Goal: Task Accomplishment & Management: Use online tool/utility

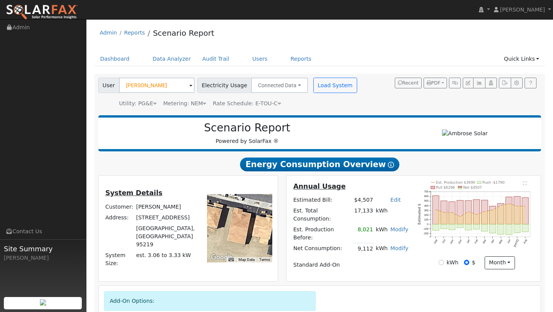
scroll to position [587, 0]
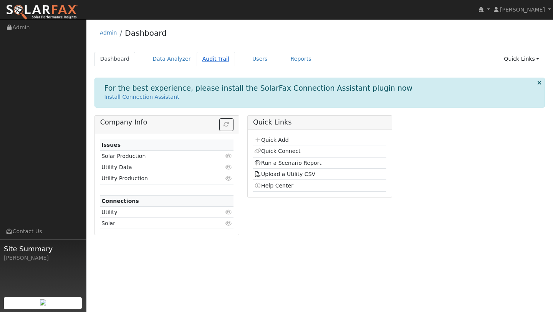
click at [210, 54] on link "Audit Trail" at bounding box center [216, 59] width 38 height 14
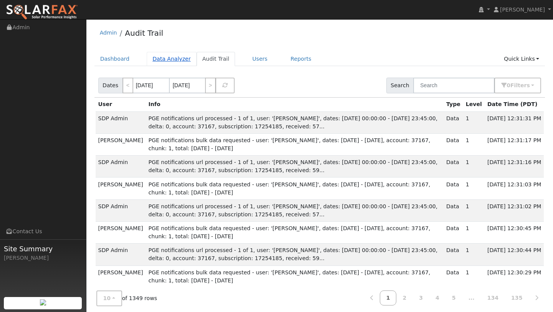
click at [148, 53] on link "Data Analyzer" at bounding box center [172, 59] width 50 height 14
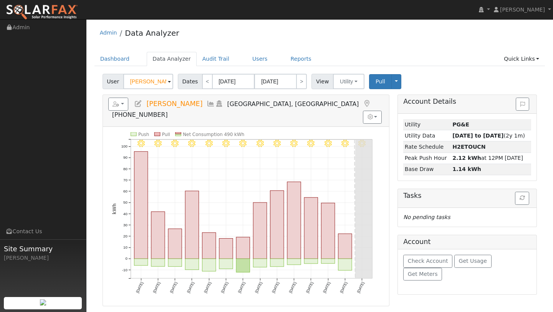
click at [137, 92] on div "User Brian Abrigana Account Default Account Default Account 6712 Mount Elbrus W…" at bounding box center [319, 244] width 451 height 347
click at [137, 83] on input "Brian Abrigana" at bounding box center [148, 81] width 50 height 15
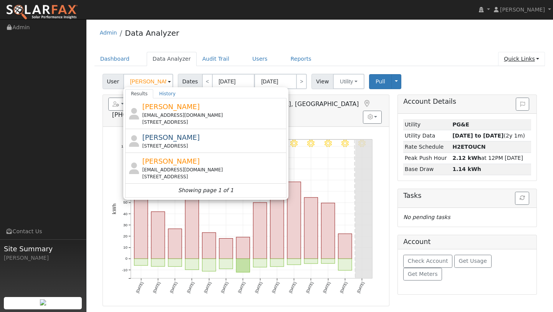
click at [508, 53] on link "Quick Links" at bounding box center [521, 59] width 47 height 14
type input "Brian Abrigana"
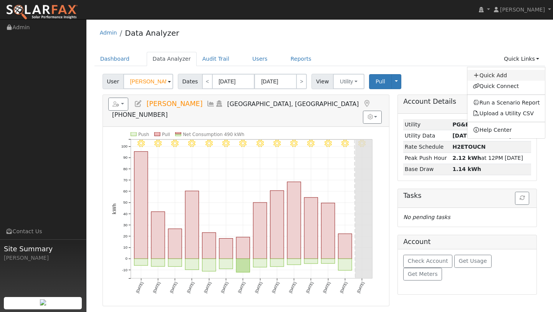
click at [499, 71] on link "Quick Add" at bounding box center [506, 75] width 78 height 11
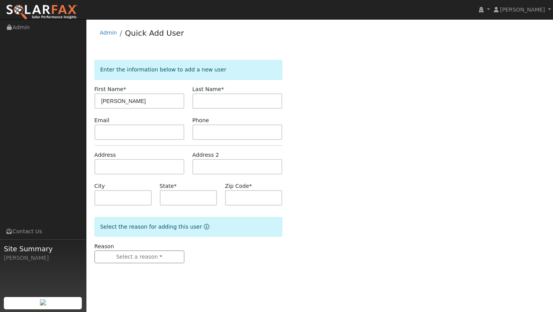
type input "Cynthia"
click at [259, 98] on input "text" at bounding box center [237, 100] width 90 height 15
type input "Chiarappa"
click at [108, 171] on input "text" at bounding box center [139, 166] width 90 height 15
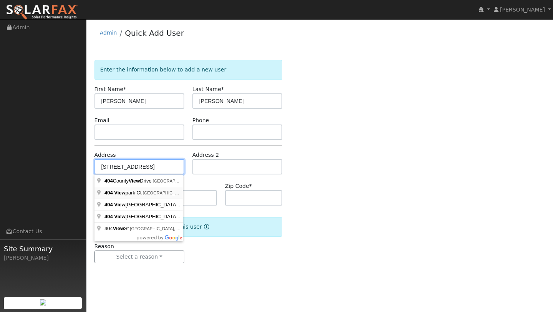
type input "404 Viewpark Court"
type input "Mill Valley"
type input "CA"
type input "94941"
click at [204, 283] on div "User Profile First name Last name Email Email Notifications No Emails No Emails…" at bounding box center [319, 165] width 467 height 293
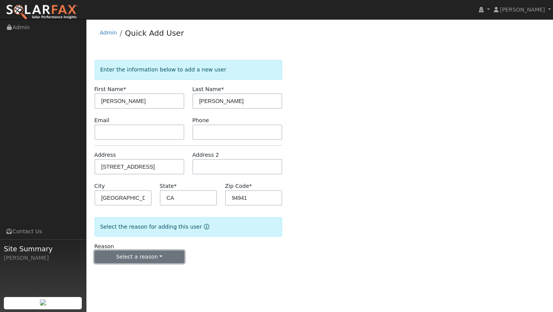
click at [172, 261] on button "Select a reason" at bounding box center [139, 256] width 90 height 13
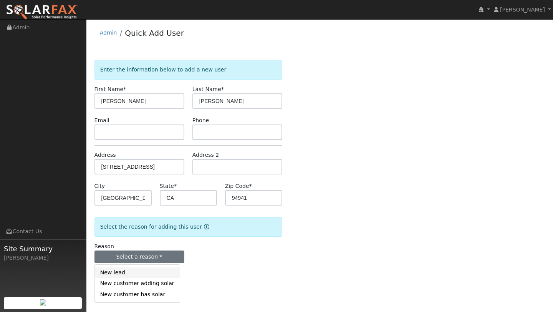
click at [163, 272] on link "New lead" at bounding box center [137, 272] width 85 height 11
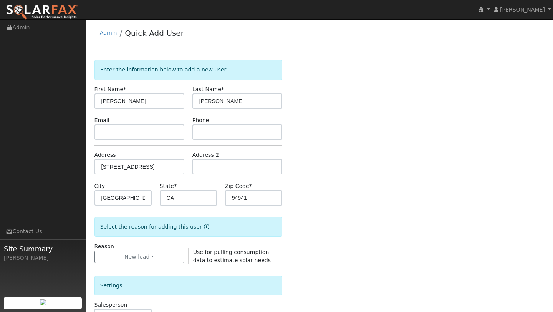
scroll to position [186, 0]
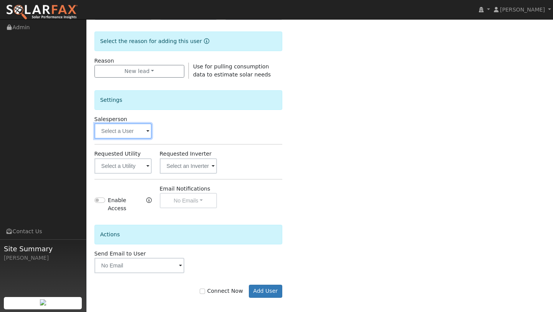
click at [123, 129] on input "text" at bounding box center [122, 130] width 57 height 15
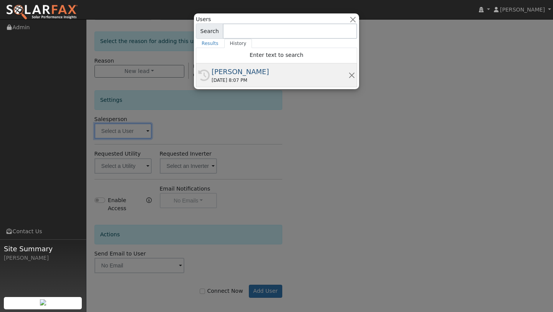
click at [226, 84] on div "History Kelsey Commerford 09/04/2025 8:07 PM" at bounding box center [276, 75] width 161 height 24
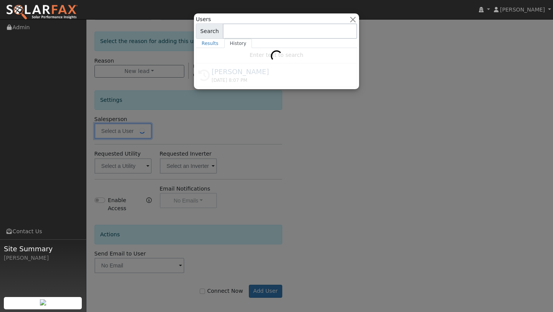
type input "[PERSON_NAME]"
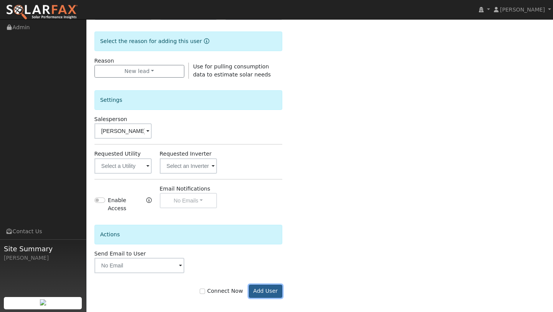
click at [267, 285] on button "Add User" at bounding box center [265, 291] width 33 height 13
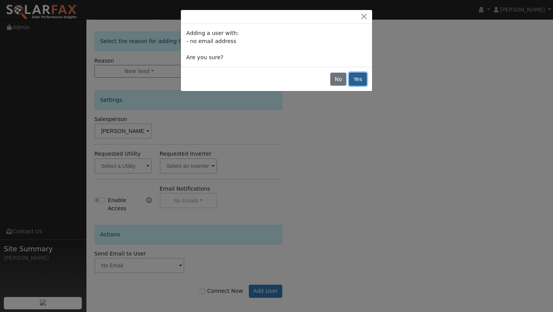
click at [359, 76] on button "Yes" at bounding box center [358, 79] width 18 height 13
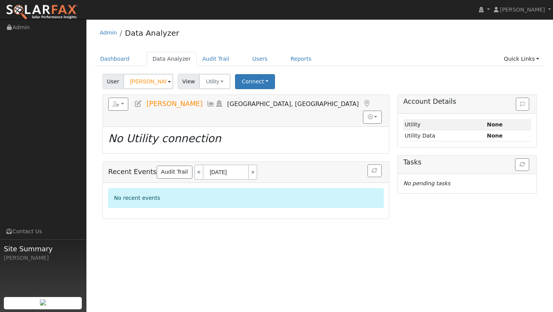
click at [527, 49] on div "Admin Data Analyzer Dashboard Data Analyzer Audit Trail Users Reports Quick Lin…" at bounding box center [319, 121] width 459 height 196
click at [528, 61] on link "Quick Links" at bounding box center [521, 59] width 47 height 14
click at [507, 83] on link "Quick Connect" at bounding box center [506, 86] width 78 height 11
click at [536, 51] on div "Admin Data Analyzer Dashboard Data Analyzer Audit Trail Users Reports Quick Lin…" at bounding box center [319, 121] width 459 height 196
click at [534, 59] on link "Quick Links" at bounding box center [521, 59] width 47 height 14
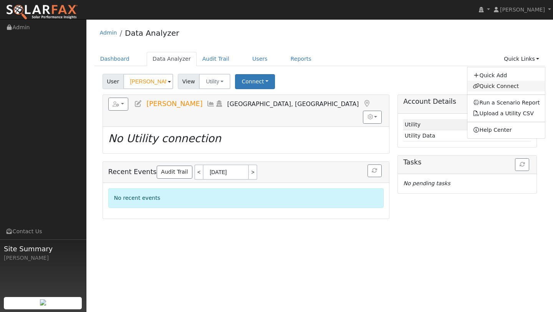
click at [510, 82] on link "Quick Connect" at bounding box center [506, 86] width 78 height 11
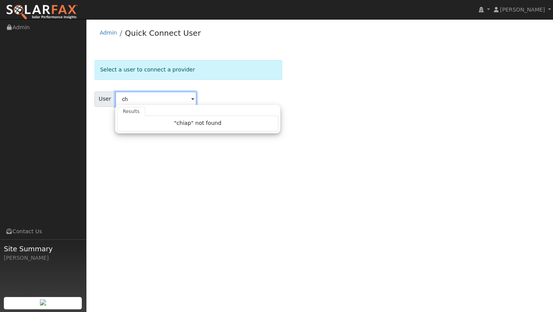
type input "c"
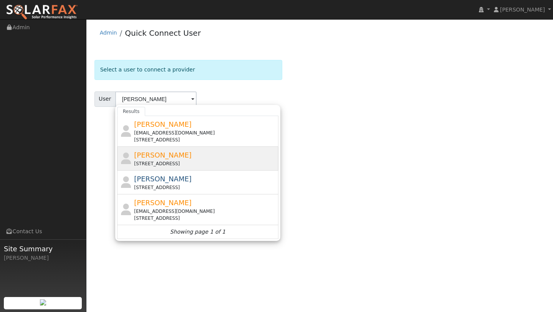
click at [141, 156] on span "[PERSON_NAME]" at bounding box center [163, 155] width 58 height 8
type input "[PERSON_NAME]"
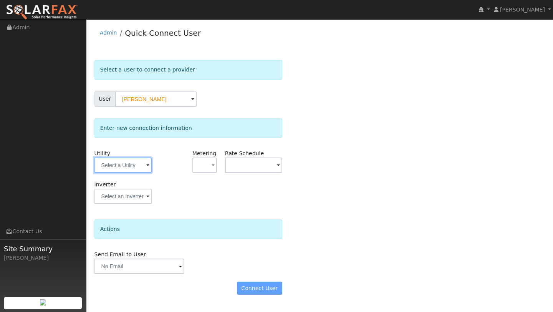
click at [117, 164] on input "text" at bounding box center [122, 164] width 57 height 15
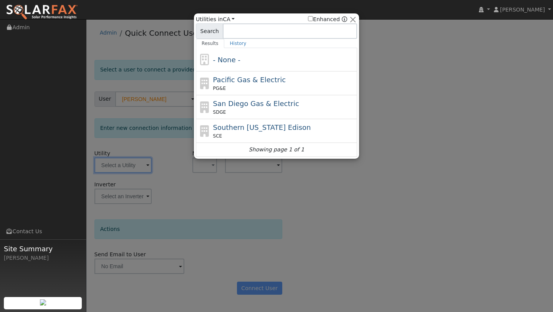
click at [194, 87] on div "Utilities in All Utilities CA All States AL AK AZ AR CA CO CT DE FL GA HI ID IL…" at bounding box center [276, 85] width 165 height 145
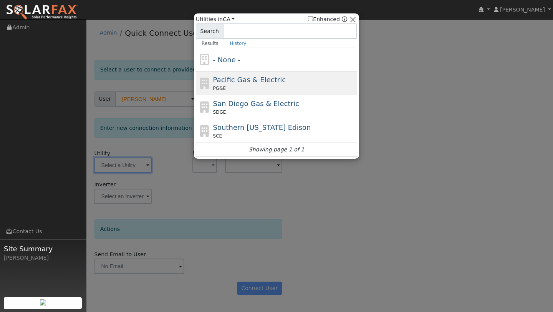
click at [196, 87] on div "Pacific Gas & Electric PG&E" at bounding box center [276, 83] width 161 height 24
type input "PG&E"
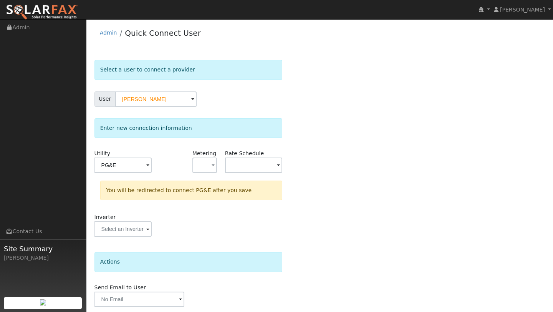
scroll to position [27, 0]
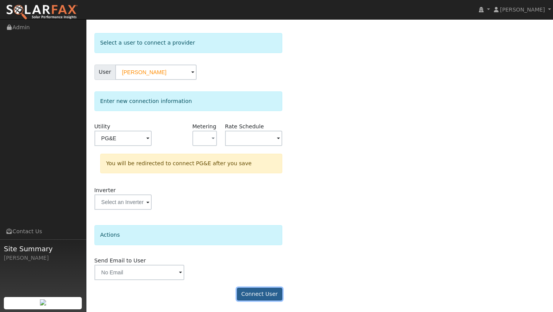
click at [265, 298] on button "Connect User" at bounding box center [259, 294] width 45 height 13
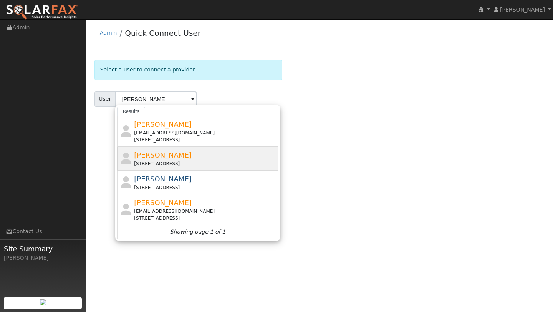
click at [151, 161] on div "[STREET_ADDRESS]" at bounding box center [205, 163] width 143 height 7
type input "[PERSON_NAME]"
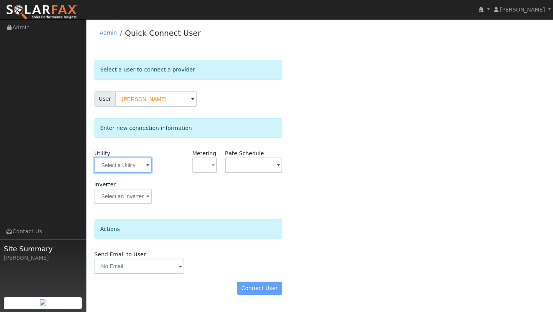
click at [136, 164] on input "text" at bounding box center [122, 164] width 57 height 15
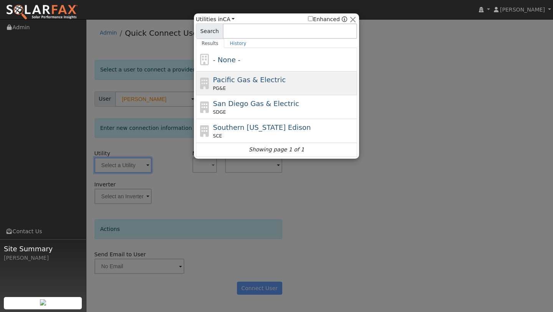
click at [207, 75] on div "Pacific Gas & Electric PG&E" at bounding box center [276, 83] width 161 height 24
type input "PG&E"
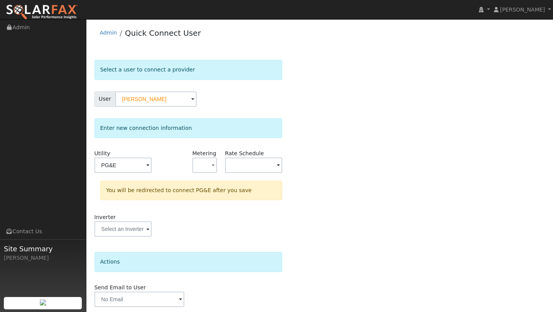
scroll to position [27, 0]
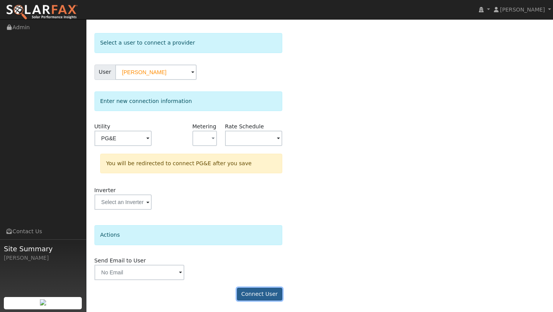
click at [245, 299] on button "Connect User" at bounding box center [259, 294] width 45 height 13
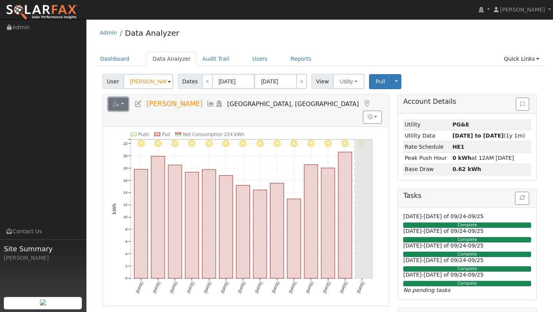
click at [122, 101] on button "button" at bounding box center [118, 104] width 20 height 13
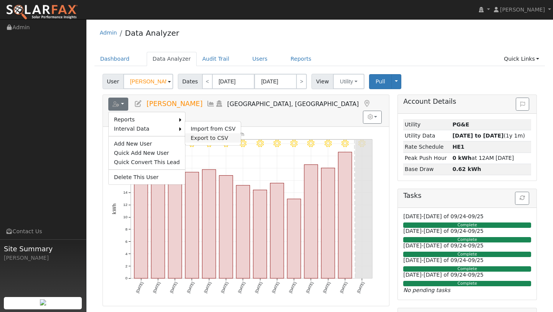
click at [190, 134] on link "Export to CSV" at bounding box center [213, 137] width 56 height 9
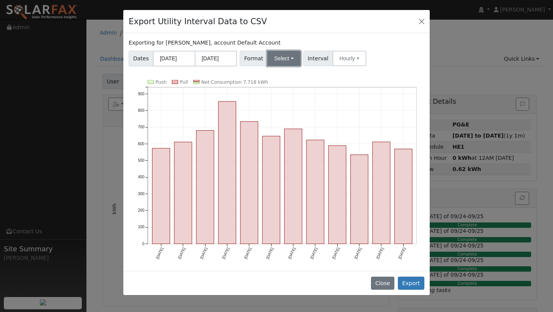
click at [290, 63] on button "Select" at bounding box center [283, 58] width 33 height 15
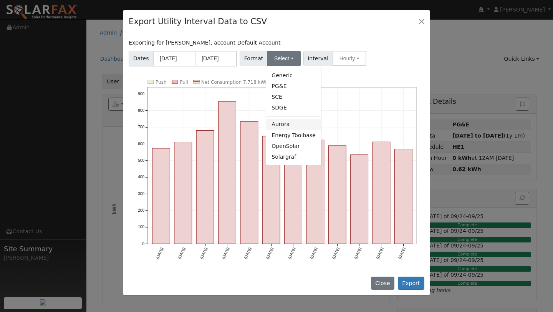
click at [290, 122] on link "Aurora" at bounding box center [293, 124] width 55 height 11
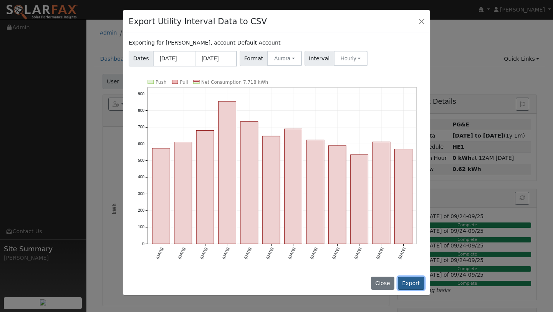
click at [405, 280] on button "Export" at bounding box center [411, 283] width 27 height 13
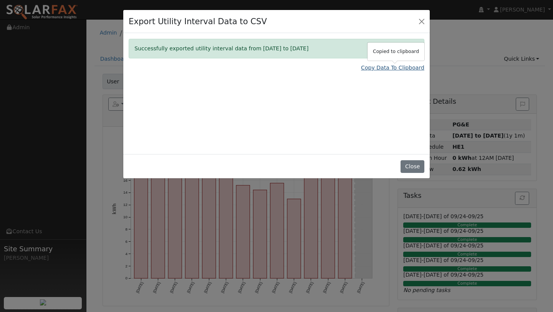
click at [388, 66] on link "Copy Data To Clipboard" at bounding box center [392, 68] width 63 height 8
click at [420, 20] on button "Close" at bounding box center [421, 21] width 11 height 11
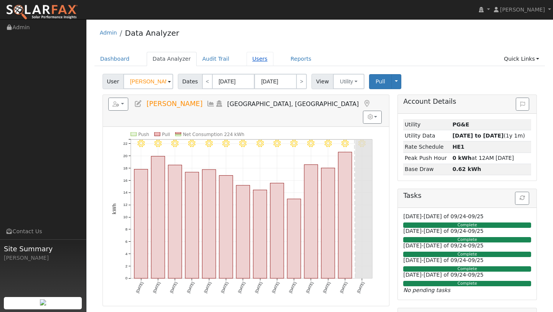
click at [255, 55] on link "Users" at bounding box center [260, 59] width 27 height 14
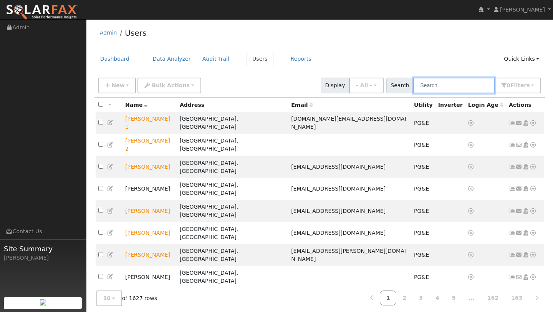
click at [437, 89] on input "text" at bounding box center [453, 86] width 81 height 16
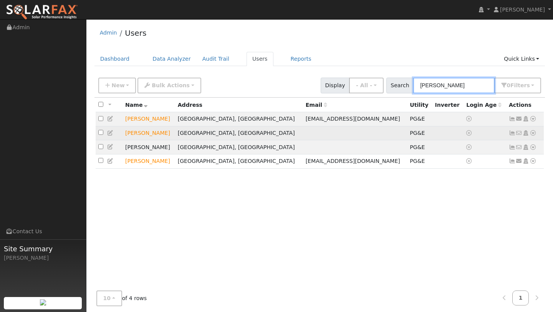
type input "cynthia"
click at [534, 133] on icon at bounding box center [533, 132] width 7 height 5
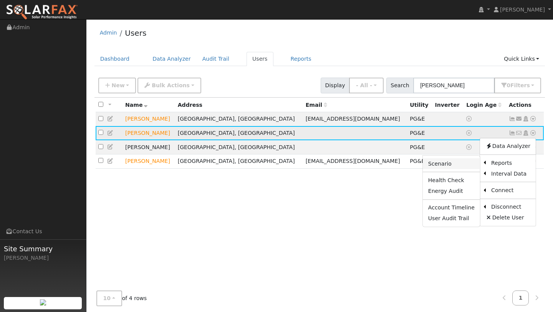
click at [465, 165] on link "Scenario" at bounding box center [451, 163] width 57 height 11
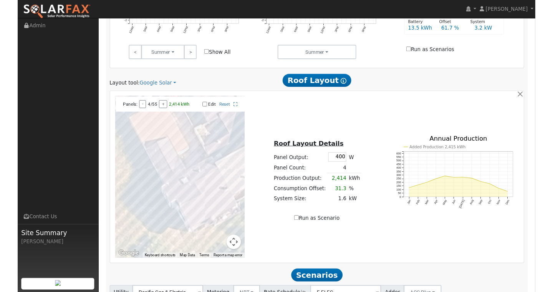
scroll to position [408, 0]
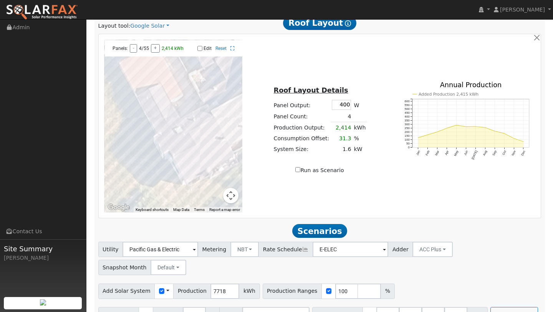
click at [228, 194] on button "Map camera controls" at bounding box center [230, 195] width 15 height 15
click at [213, 194] on button "Zoom out" at bounding box center [211, 195] width 15 height 15
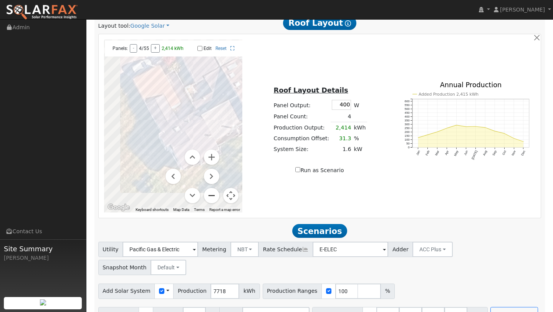
click at [213, 194] on button "Zoom out" at bounding box center [211, 195] width 15 height 15
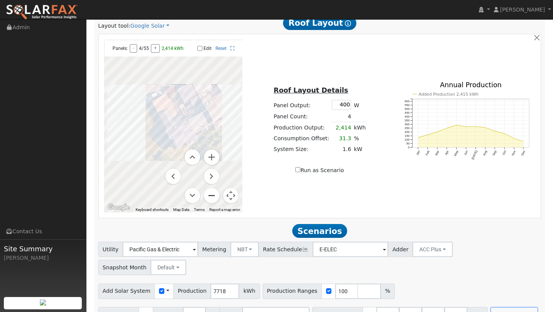
click at [213, 194] on button "Zoom out" at bounding box center [211, 195] width 15 height 15
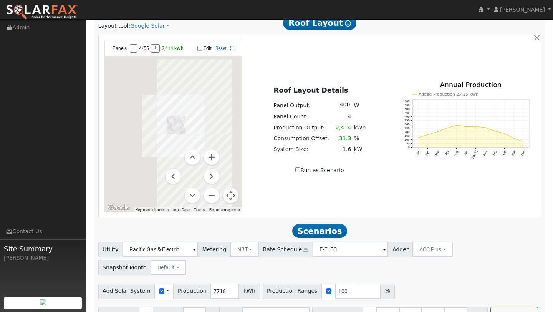
click at [229, 194] on button "Map camera controls" at bounding box center [230, 195] width 15 height 15
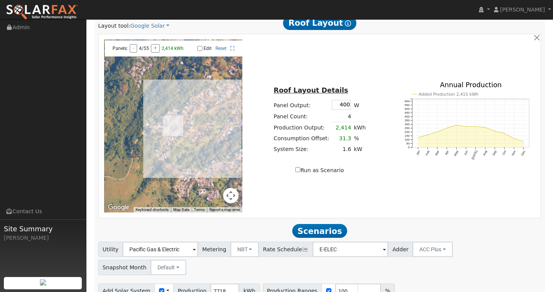
scroll to position [428, 0]
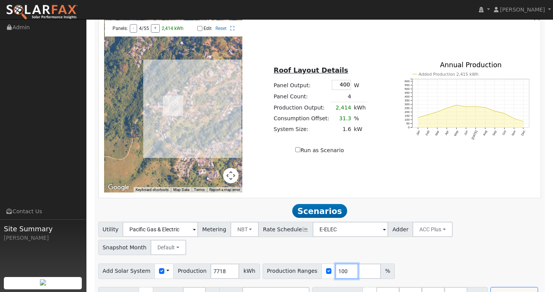
click at [336, 263] on input "100" at bounding box center [346, 270] width 23 height 15
click at [339, 263] on input "100" at bounding box center [346, 270] width 23 height 15
type input "120"
click at [423, 287] on input "40.5" at bounding box center [433, 294] width 23 height 15
click at [431, 287] on input "40.5" at bounding box center [433, 294] width 23 height 15
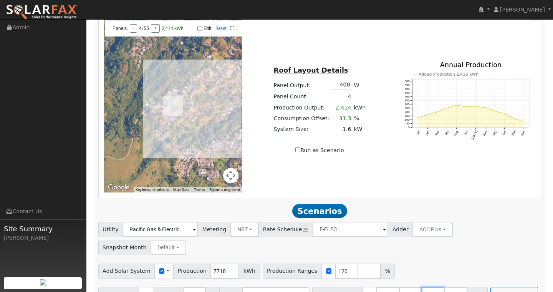
type input "4"
type input "0"
type input "13.5"
type input "27"
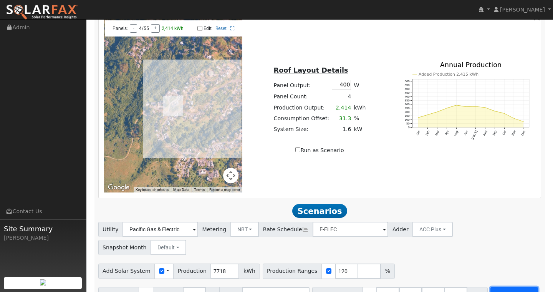
click at [497, 287] on button "Run Scenarios" at bounding box center [513, 294] width 47 height 15
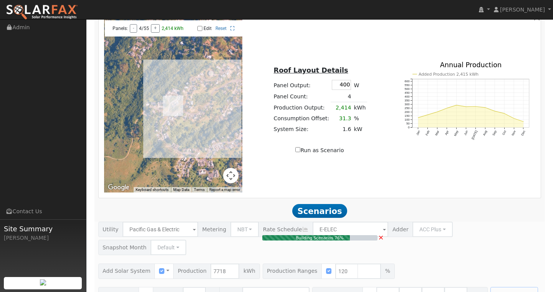
type input "6.2"
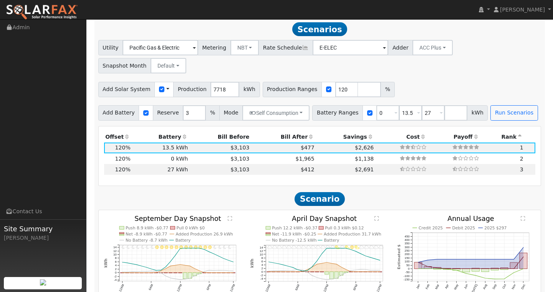
scroll to position [616, 0]
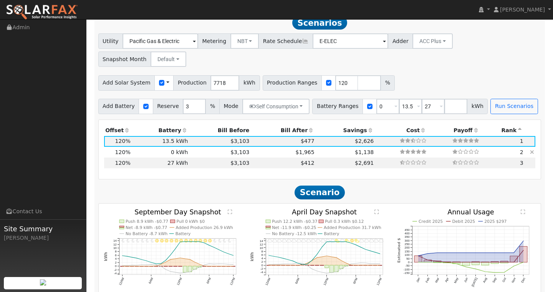
click at [176, 147] on td "0 kWh" at bounding box center [161, 152] width 58 height 11
type input "$6,483"
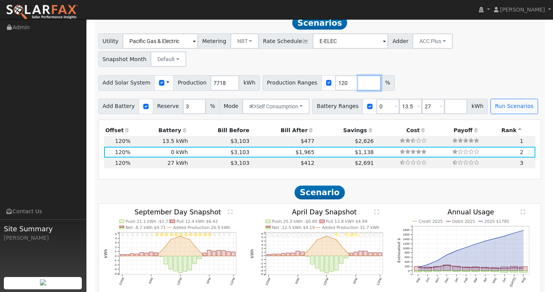
click at [358, 75] on input "number" at bounding box center [369, 82] width 23 height 15
type input "156"
click at [479, 75] on div "Utility Pacific Gas & Electric Metering NBT NEM NBT Rate Schedule E-ELEC Adder …" at bounding box center [319, 73] width 451 height 80
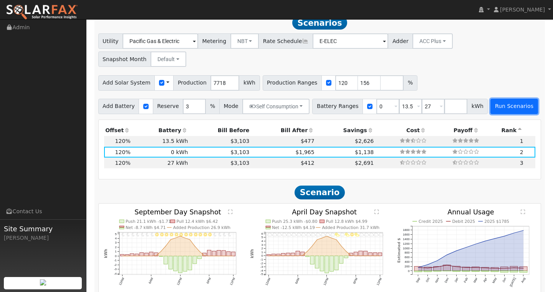
click at [490, 99] on button "Run Scenarios" at bounding box center [513, 106] width 47 height 15
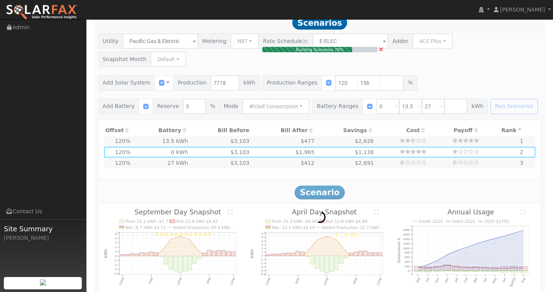
type input "$11,343"
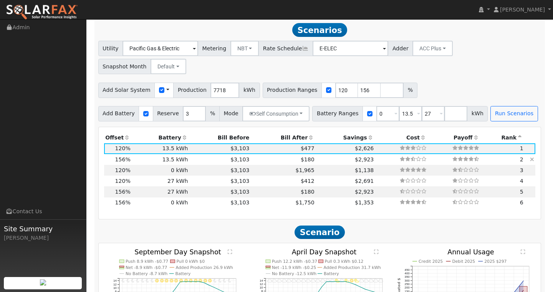
click at [145, 154] on td "13.5 kWh" at bounding box center [161, 159] width 58 height 11
type input "8.0"
type input "$28,093"
type input "$13,288"
